Goal: Task Accomplishment & Management: Manage account settings

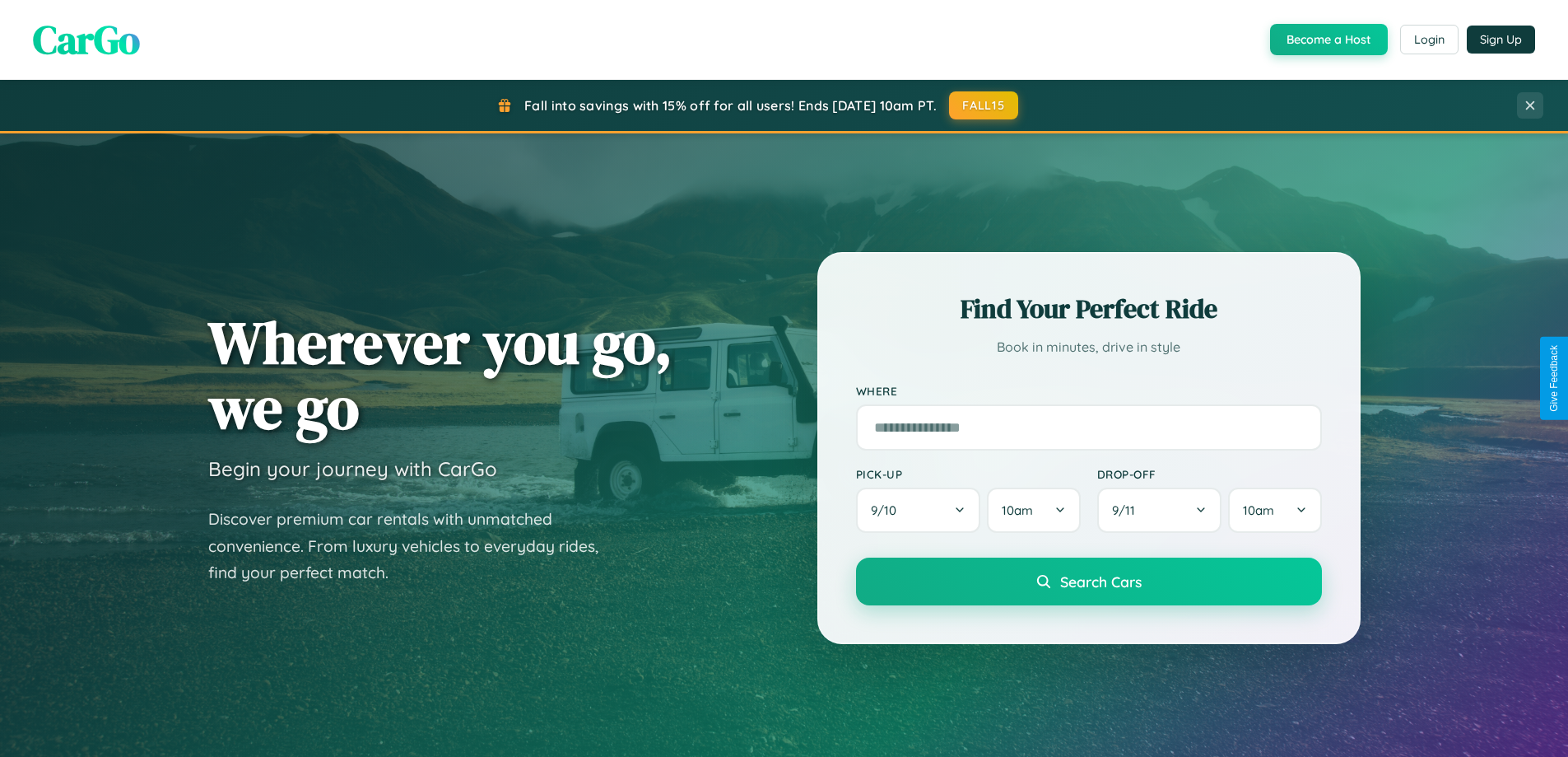
scroll to position [710, 0]
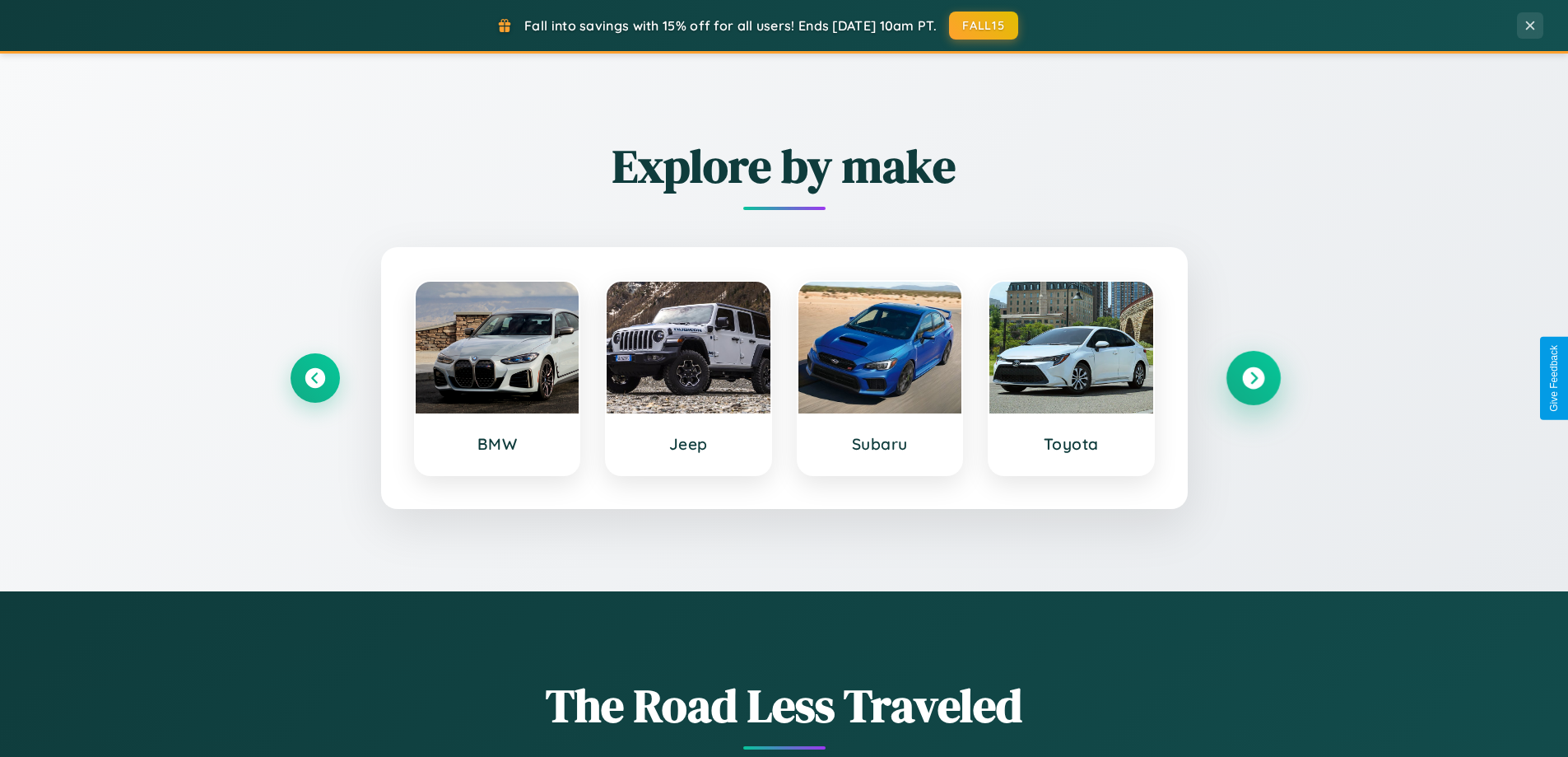
click at [1252, 378] on icon at bounding box center [1253, 378] width 22 height 22
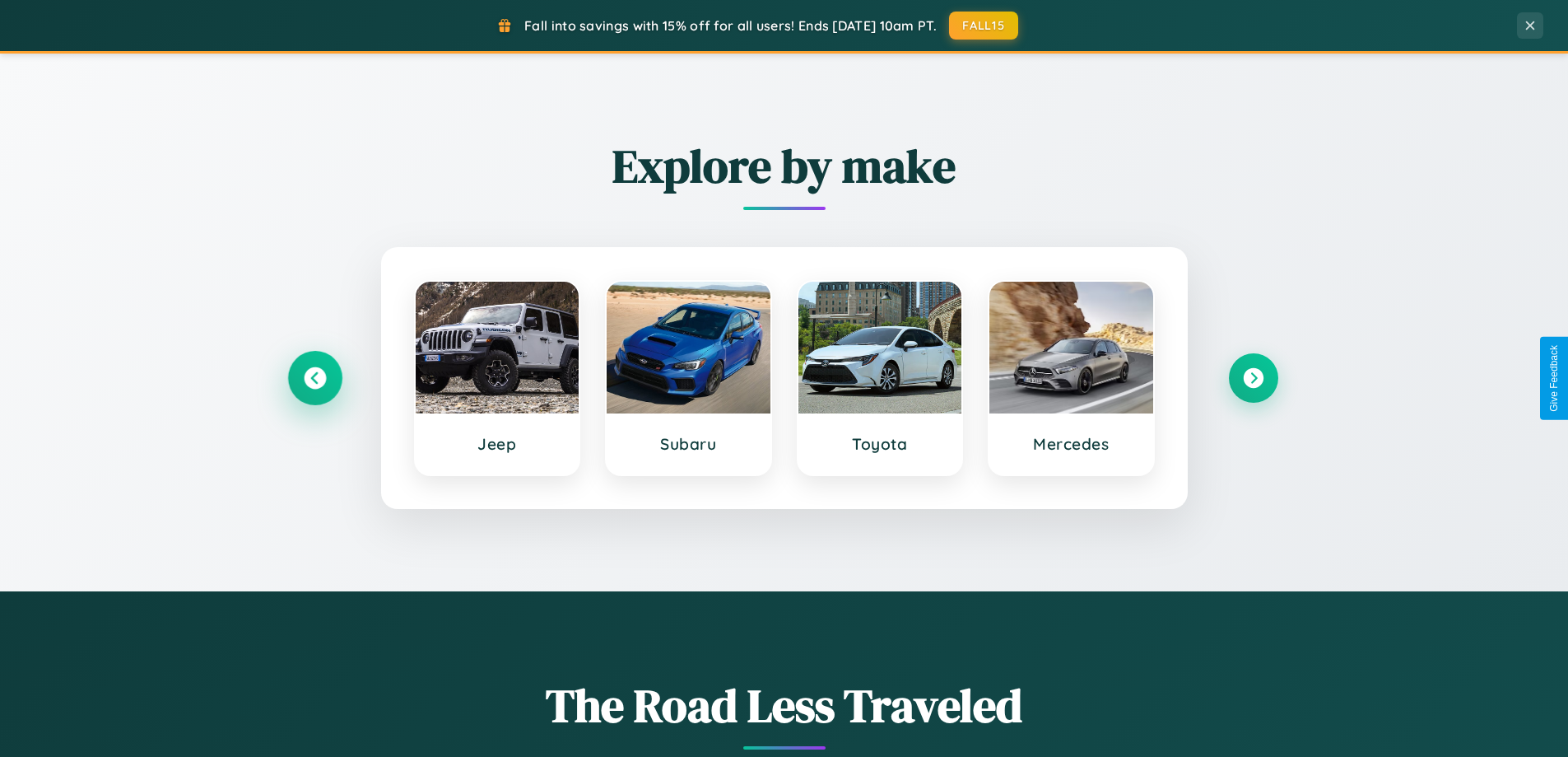
click at [315, 378] on icon at bounding box center [315, 378] width 22 height 22
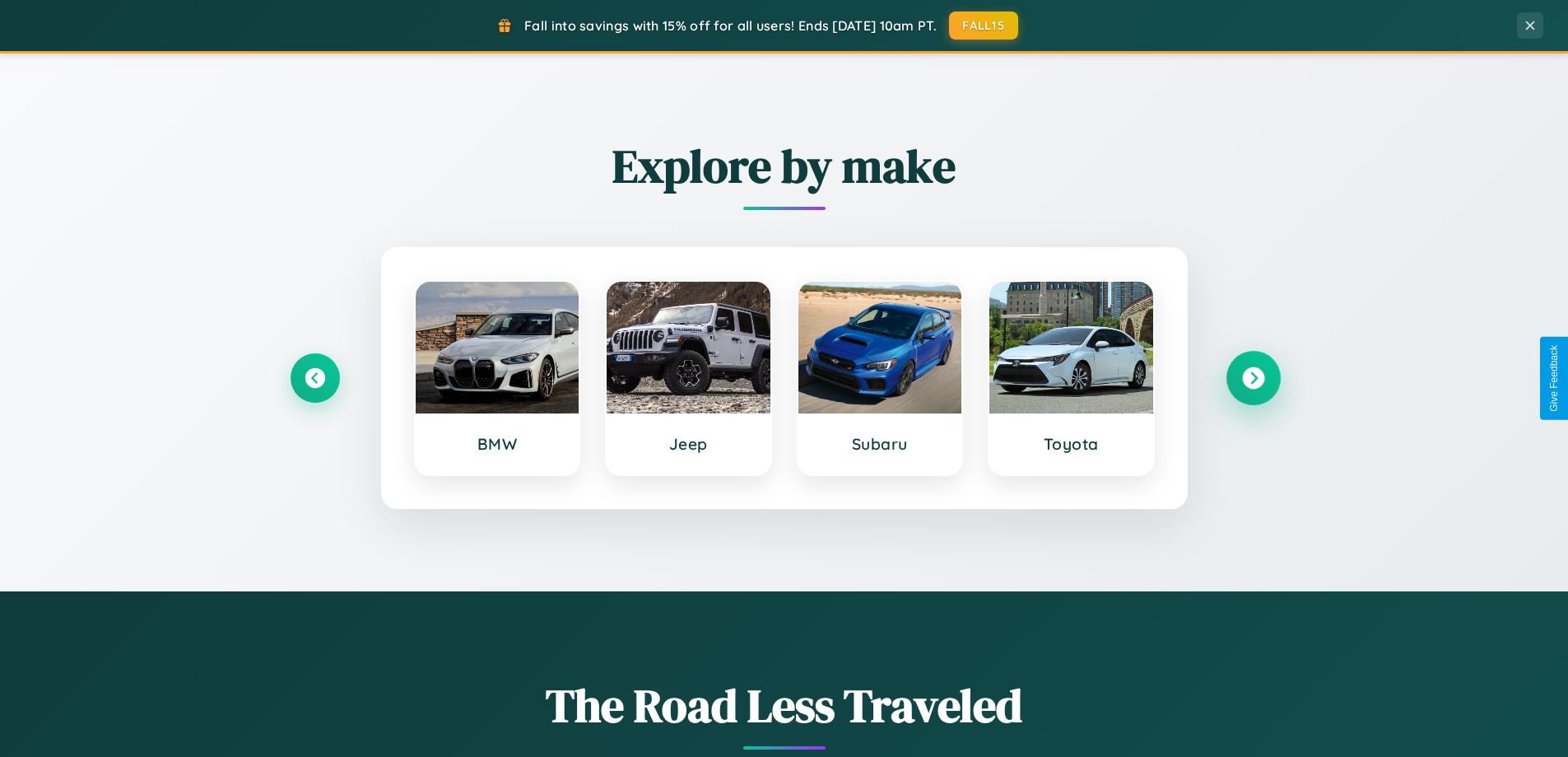
click at [1252, 378] on icon at bounding box center [1253, 378] width 22 height 22
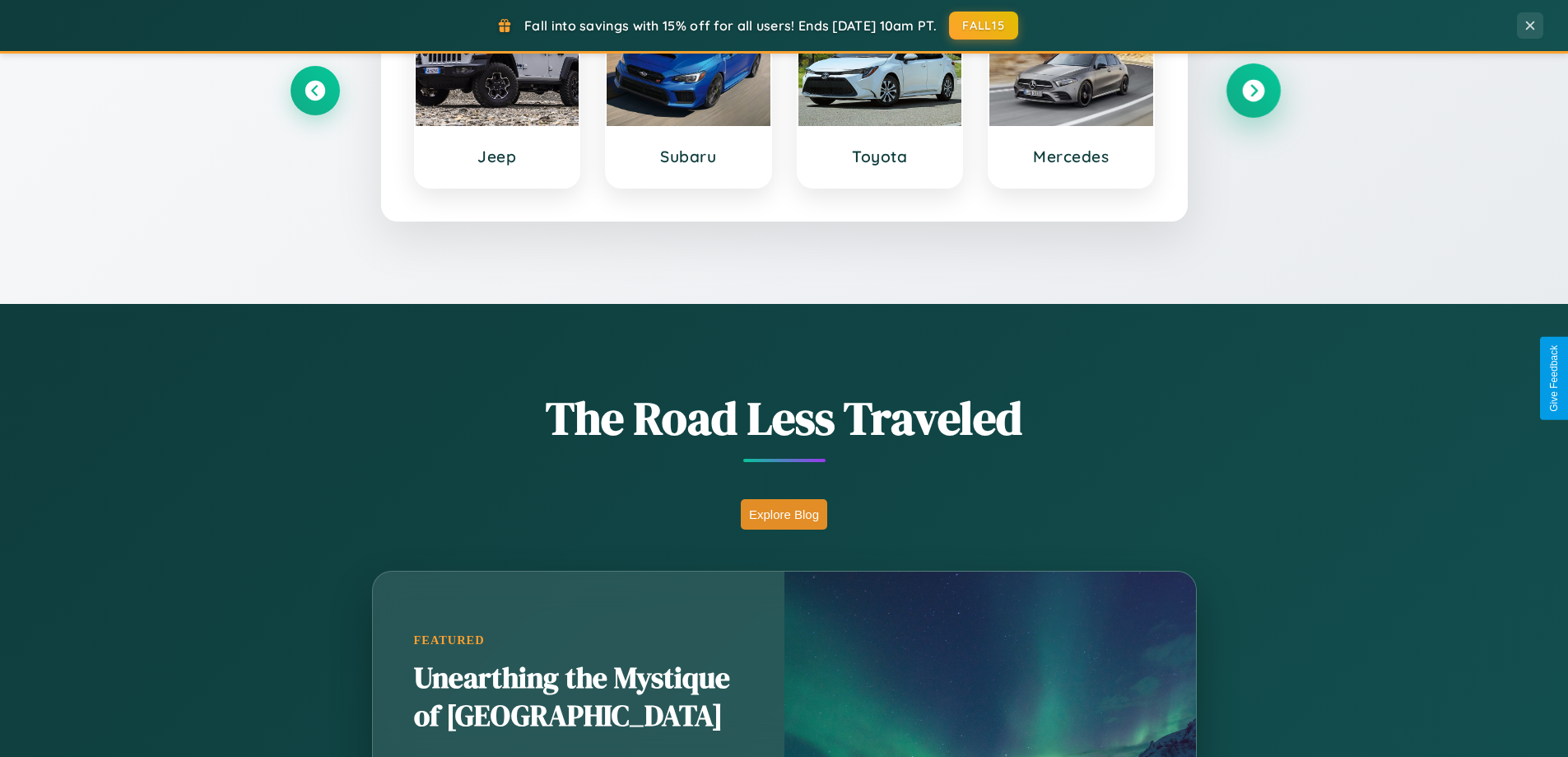
scroll to position [3168, 0]
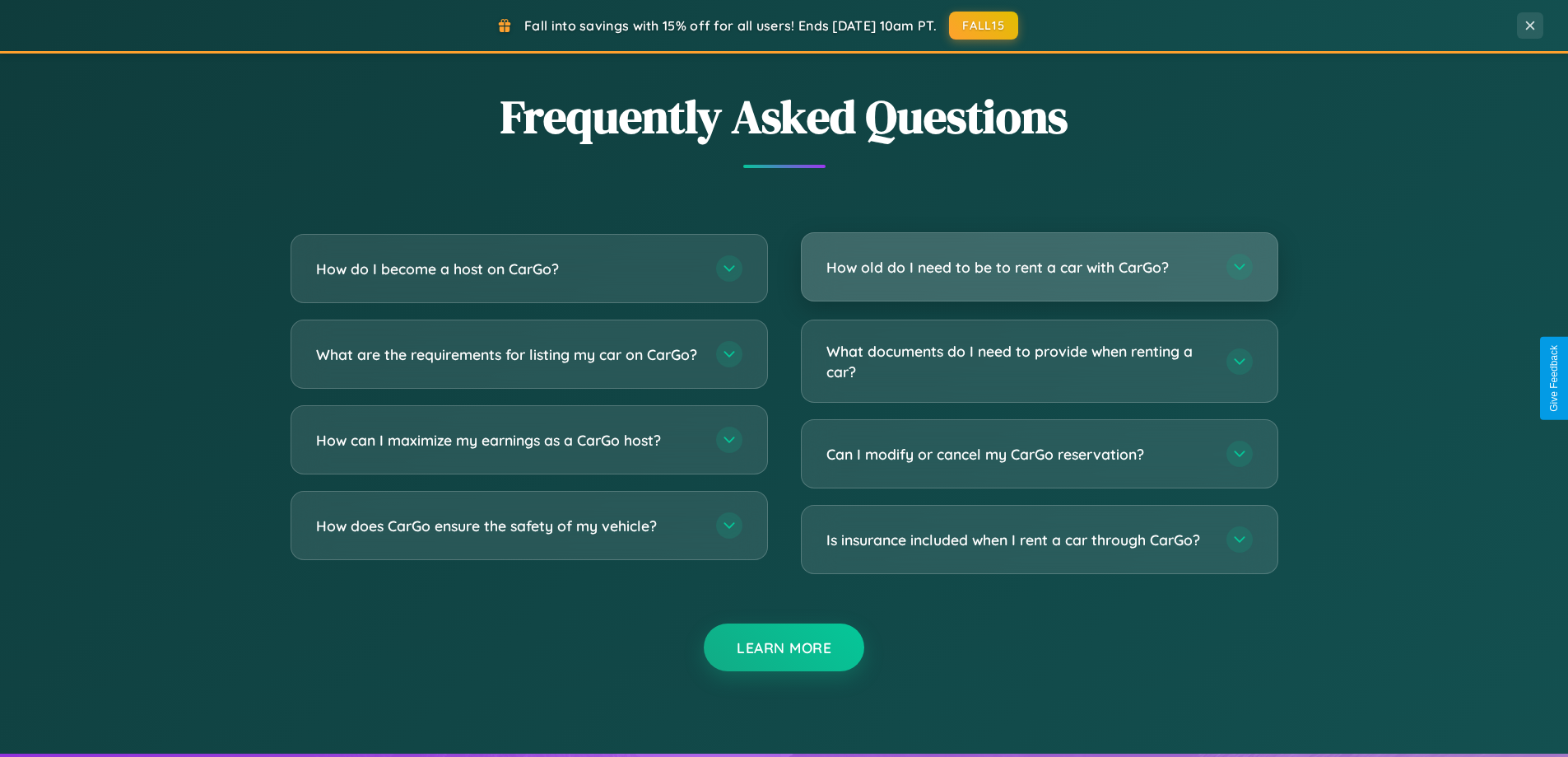
click at [1039, 267] on h3 "How old do I need to be to rent a car with CarGo?" at bounding box center [1019, 267] width 384 height 21
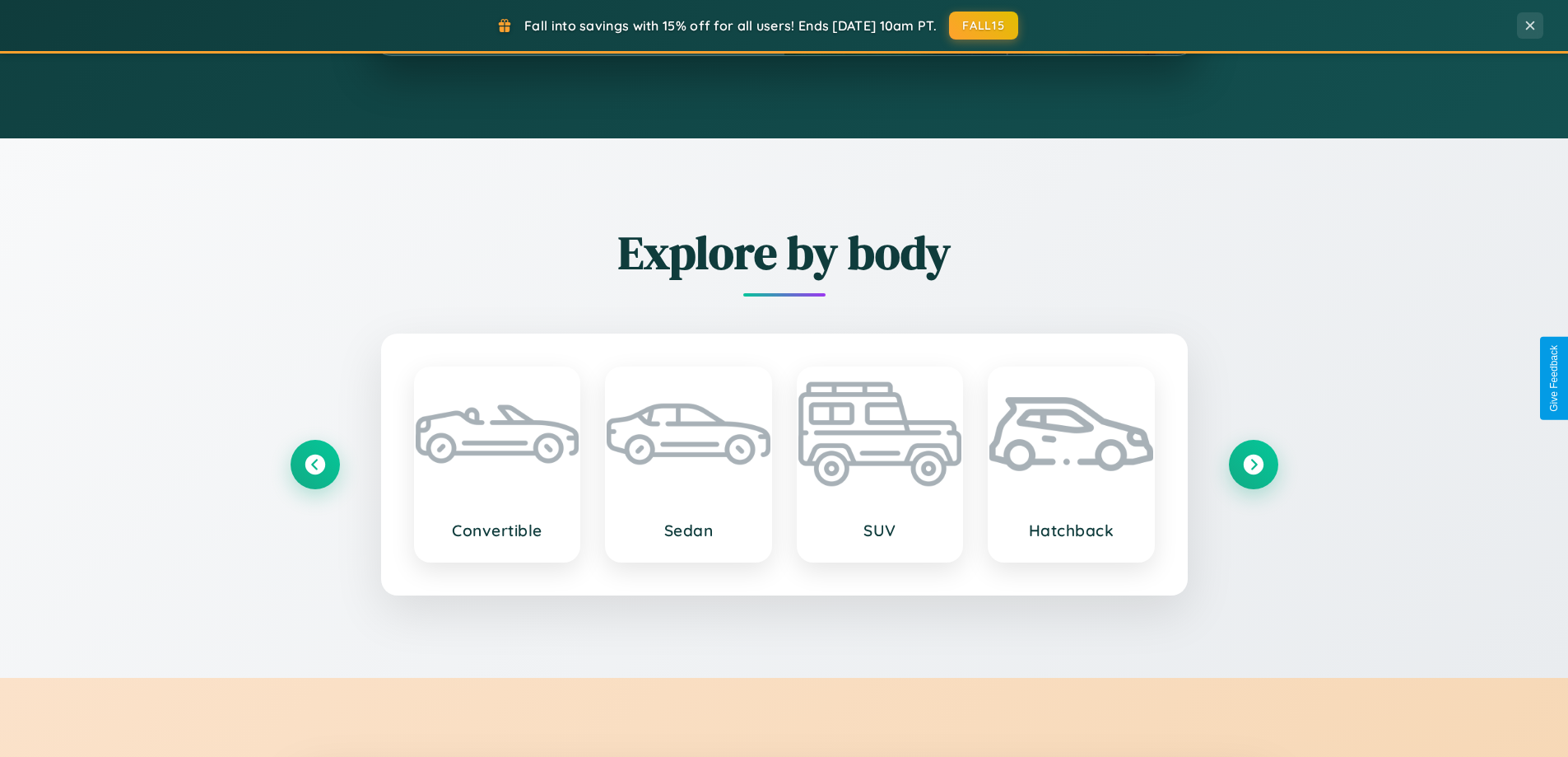
scroll to position [0, 0]
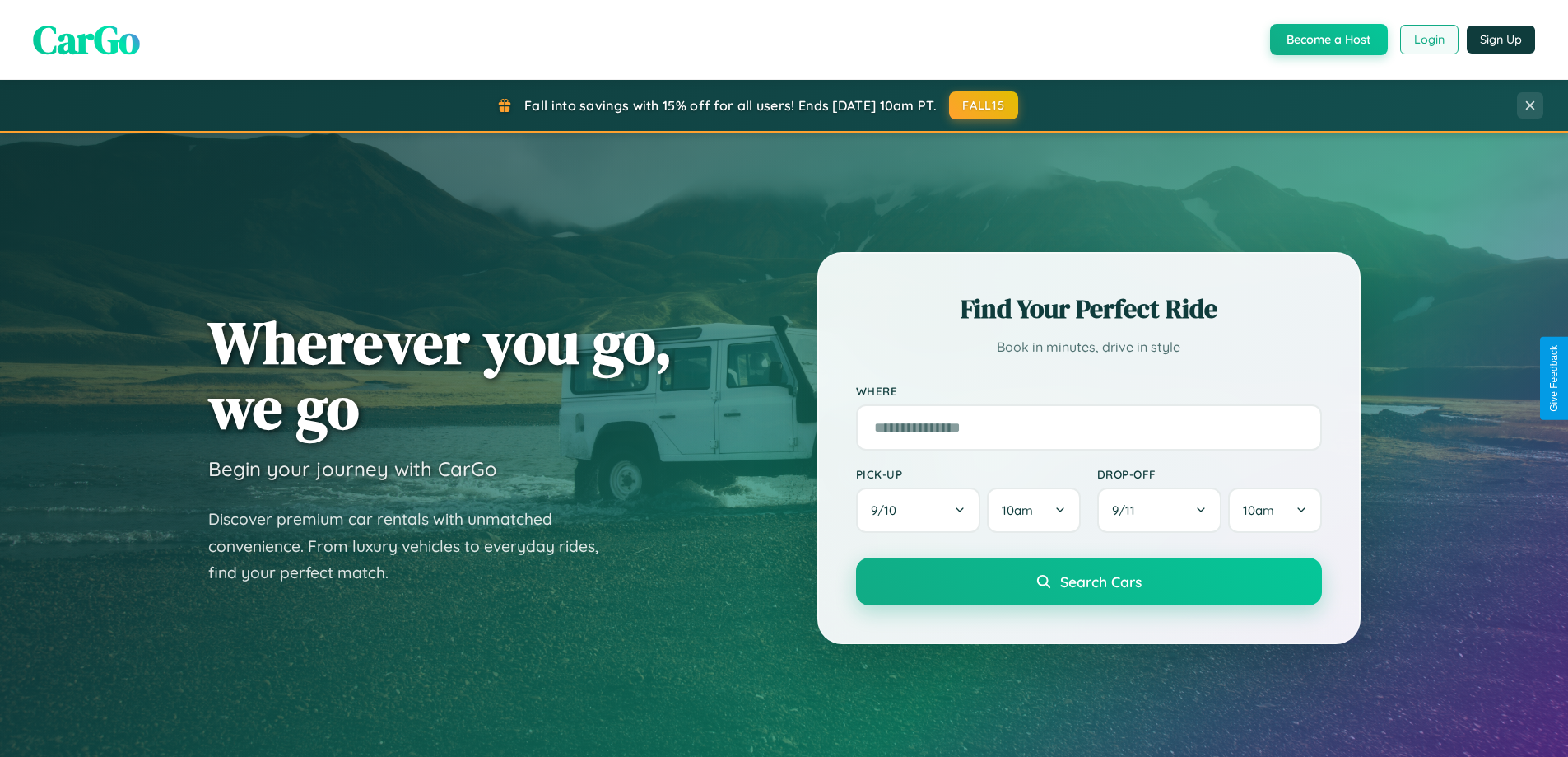
click at [1428, 39] on button "Login" at bounding box center [1429, 39] width 58 height 30
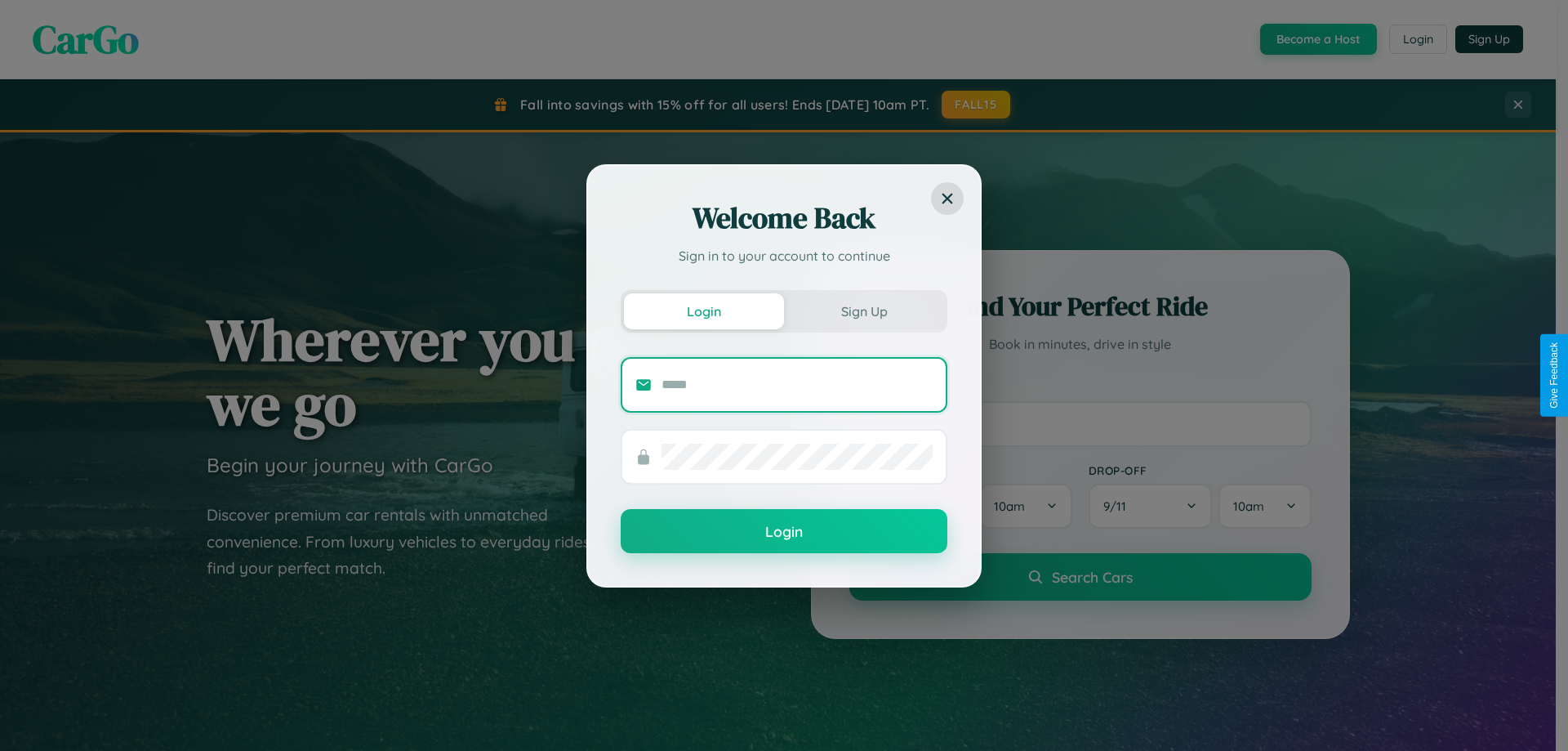
click at [797, 384] on input "text" at bounding box center [797, 385] width 271 height 26
type input "**********"
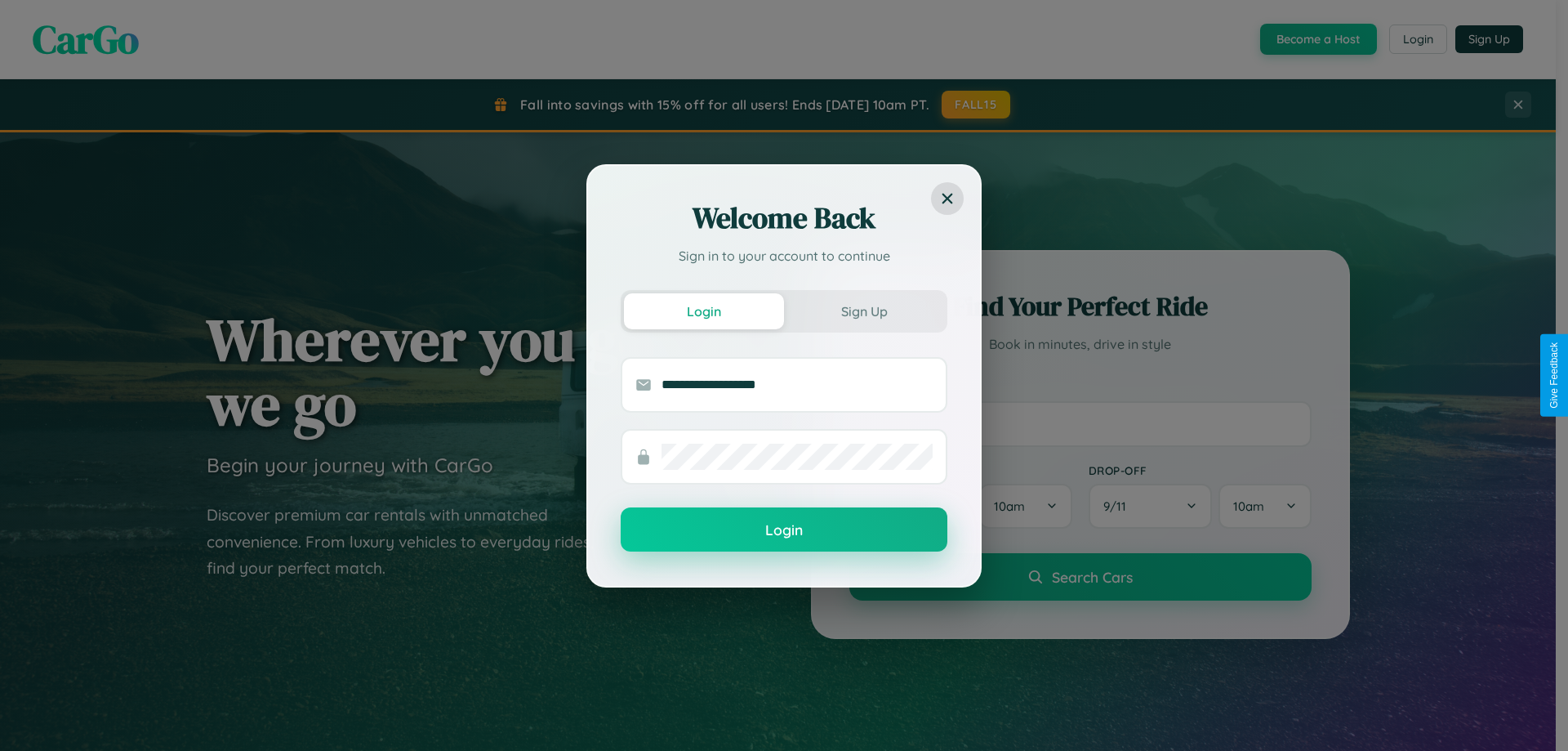
click at [784, 529] on button "Login" at bounding box center [784, 529] width 327 height 44
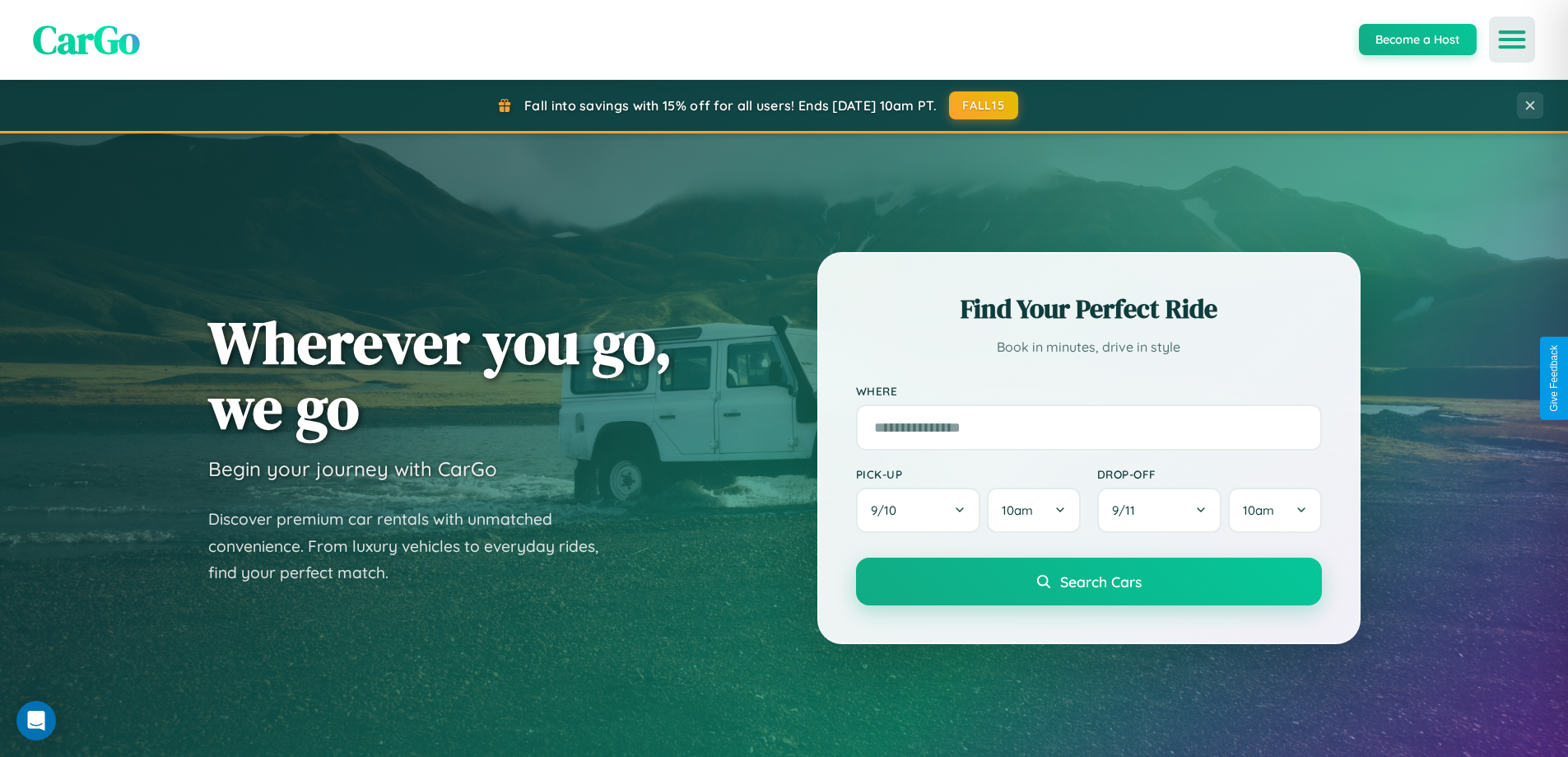
click at [1512, 39] on icon "Open menu" at bounding box center [1513, 39] width 24 height 15
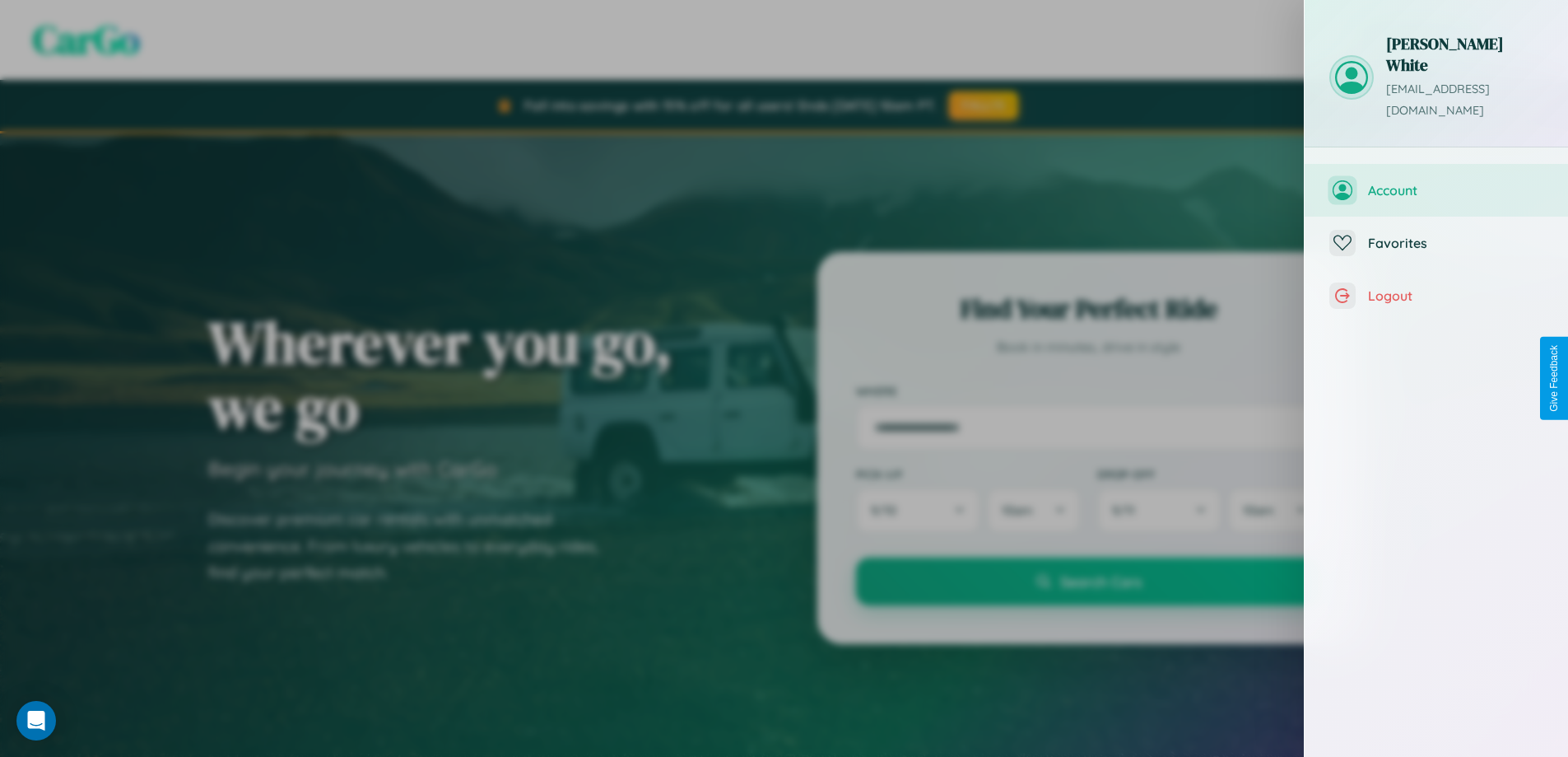
click at [1436, 182] on span "Account" at bounding box center [1455, 190] width 176 height 16
